Goal: Task Accomplishment & Management: Use online tool/utility

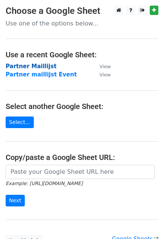
click at [36, 66] on strong "Partner Maillijst" at bounding box center [31, 66] width 51 height 7
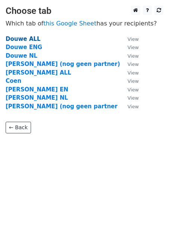
click at [30, 40] on strong "Douwe ALL" at bounding box center [23, 39] width 35 height 7
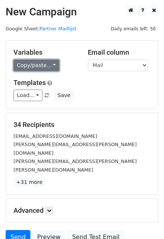
click at [38, 67] on link "Copy/paste..." at bounding box center [36, 66] width 46 height 12
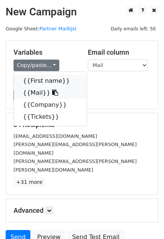
click at [43, 83] on link "{{First name}}" at bounding box center [50, 81] width 73 height 12
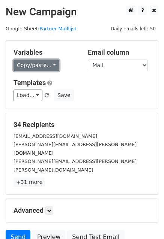
click at [33, 60] on link "Copy/paste..." at bounding box center [36, 66] width 46 height 12
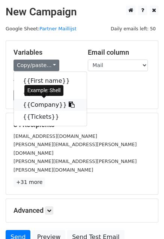
click at [36, 104] on link "{{Company}}" at bounding box center [50, 105] width 73 height 12
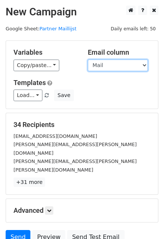
click at [104, 63] on select "First name Mail Company Tickets" at bounding box center [118, 66] width 60 height 12
click at [88, 60] on select "First name Mail Company Tickets" at bounding box center [118, 66] width 60 height 12
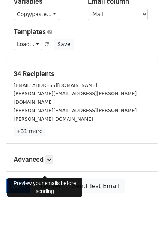
click at [45, 179] on link "Preview" at bounding box center [48, 186] width 33 height 14
